Goal: Find specific page/section: Find specific page/section

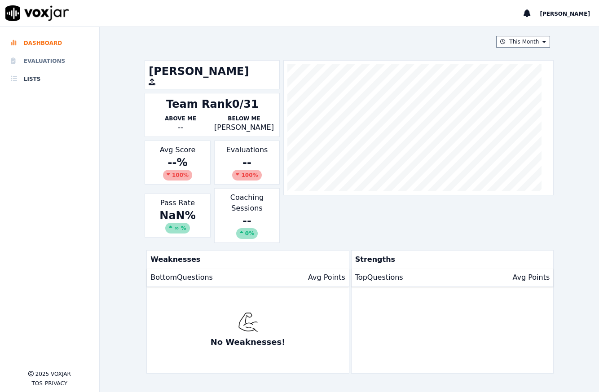
click at [60, 65] on li "Evaluations" at bounding box center [50, 61] width 78 height 18
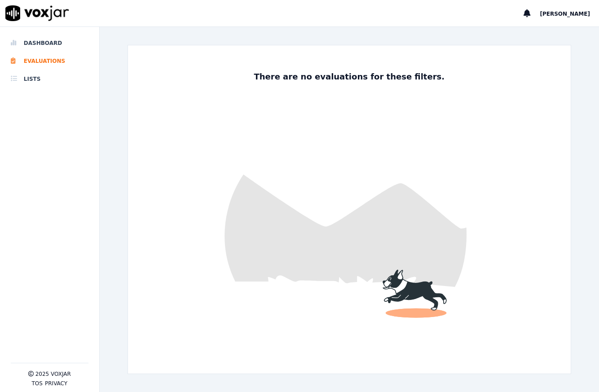
click at [579, 19] on div "[PERSON_NAME]" at bounding box center [561, 13] width 75 height 26
click at [569, 16] on div "[PERSON_NAME]" at bounding box center [561, 13] width 75 height 26
click at [579, 13] on span "[PERSON_NAME]" at bounding box center [565, 14] width 50 height 6
click at [562, 29] on div "Log out" at bounding box center [545, 30] width 96 height 14
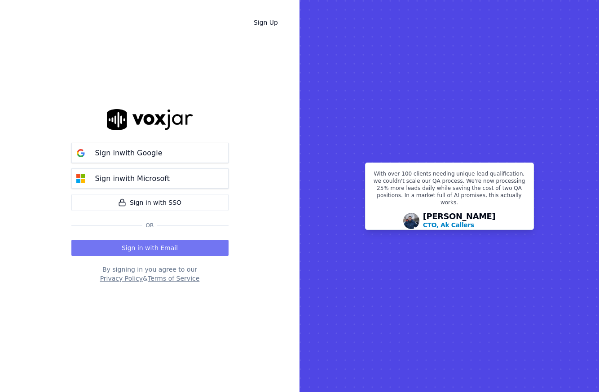
click at [185, 250] on button "Sign in with Email" at bounding box center [149, 248] width 157 height 16
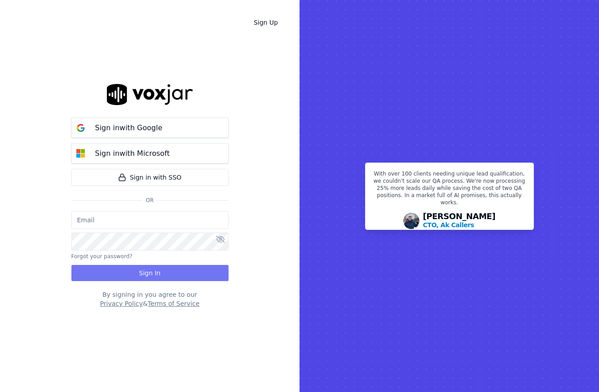
type input "tserrant@clearharbor.com"
click at [172, 273] on button "Sign In" at bounding box center [149, 273] width 157 height 16
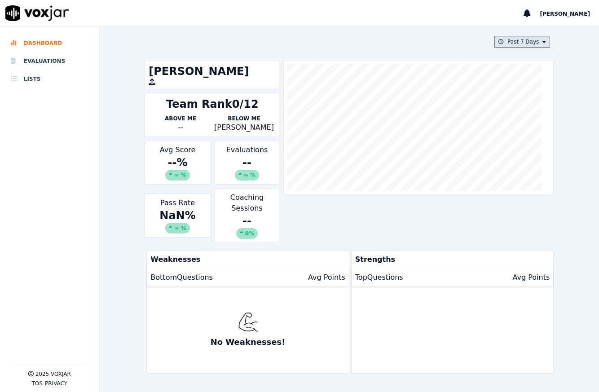
click at [526, 37] on button "Past 7 Days" at bounding box center [522, 42] width 56 height 12
click at [522, 105] on div "Past 30 Days" at bounding box center [526, 101] width 35 height 7
click at [529, 152] on button "Add" at bounding box center [537, 145] width 18 height 14
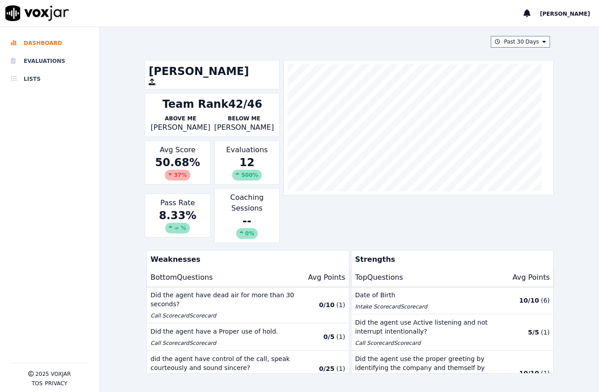
click at [239, 173] on div "500 %" at bounding box center [246, 175] width 29 height 11
click at [236, 172] on icon at bounding box center [238, 174] width 4 height 5
click at [239, 152] on div "Evaluations 12 500 %" at bounding box center [247, 163] width 66 height 44
click at [46, 61] on li "Evaluations" at bounding box center [50, 61] width 78 height 18
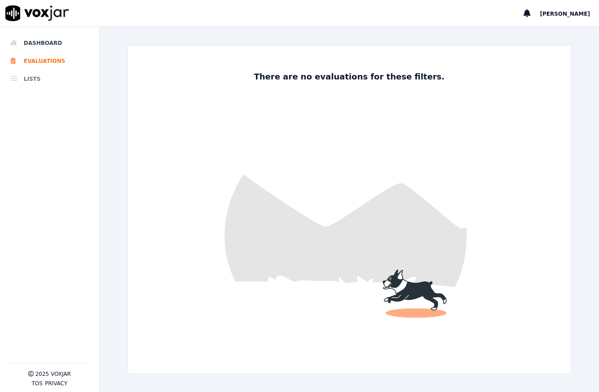
click at [39, 75] on li "Lists" at bounding box center [50, 79] width 78 height 18
